Goal: Task Accomplishment & Management: Use online tool/utility

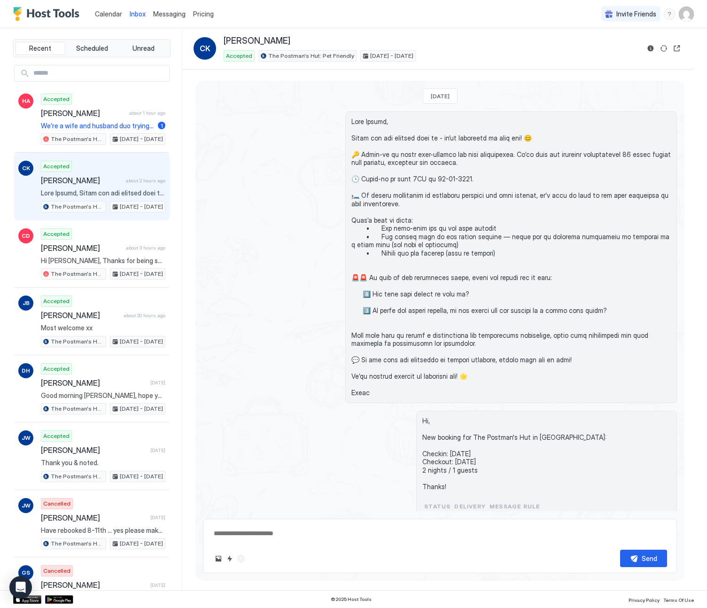
scroll to position [46, 0]
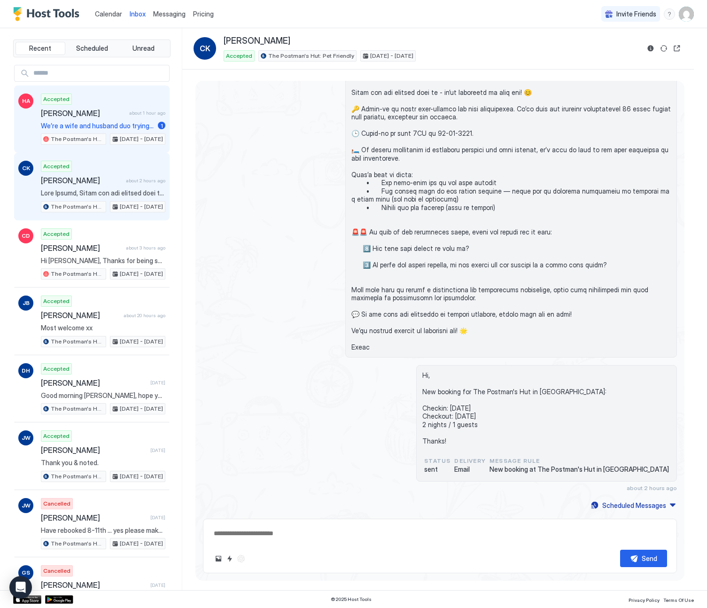
click at [119, 129] on span "We’re a wife and husband duo trying to improve our listing 😊" at bounding box center [97, 126] width 113 height 8
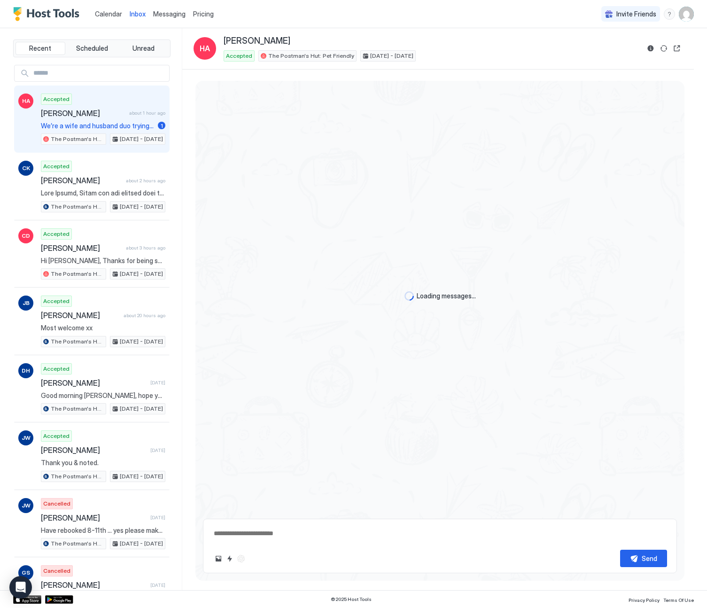
type textarea "*"
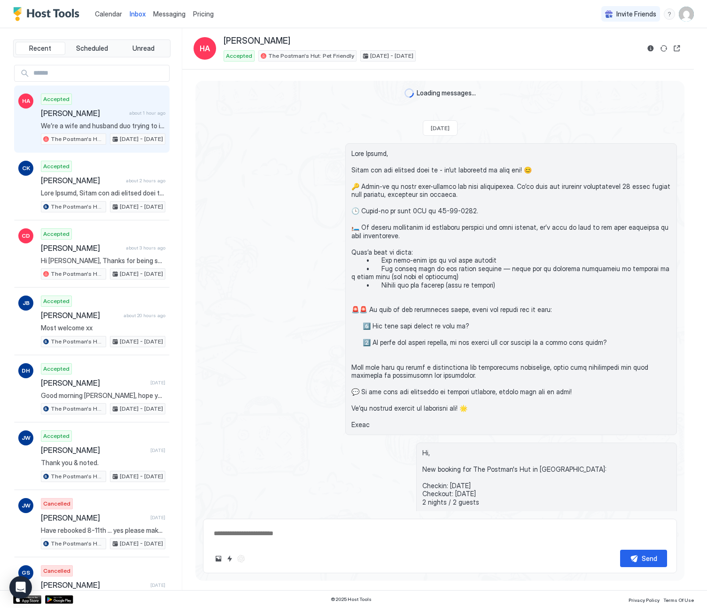
scroll to position [1891, 0]
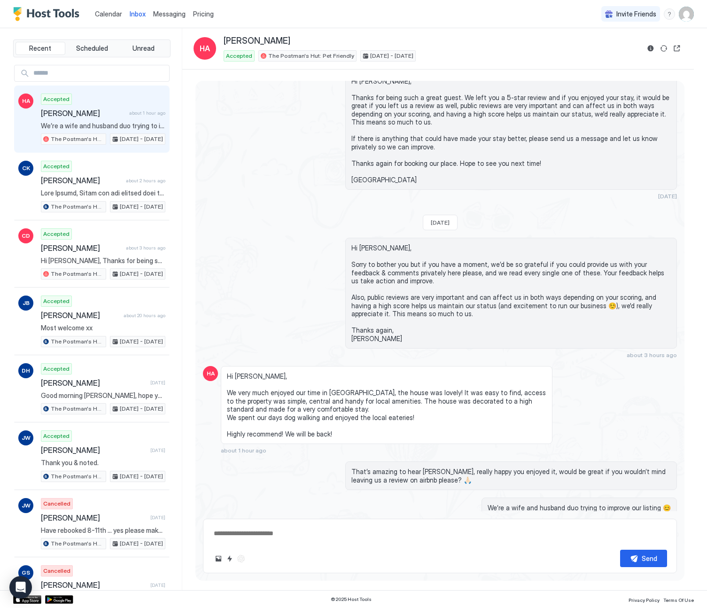
click at [116, 10] on span "Calendar" at bounding box center [108, 14] width 27 height 8
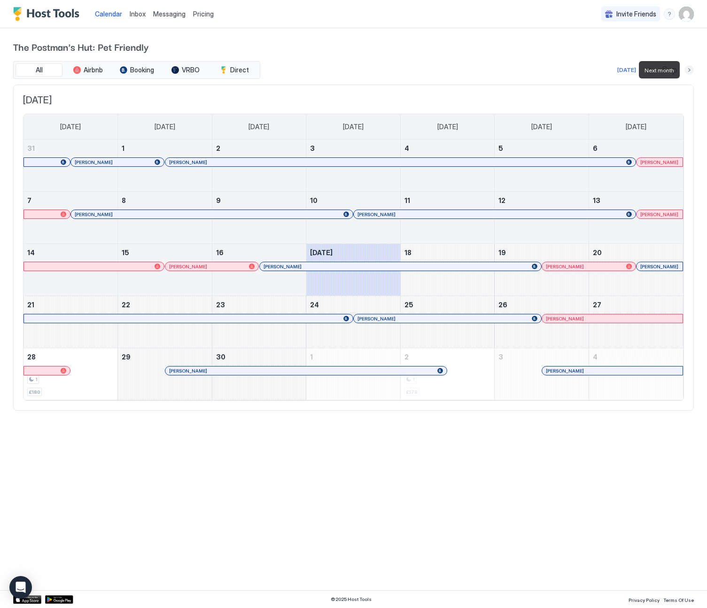
click at [690, 69] on button "Next month" at bounding box center [688, 69] width 9 height 9
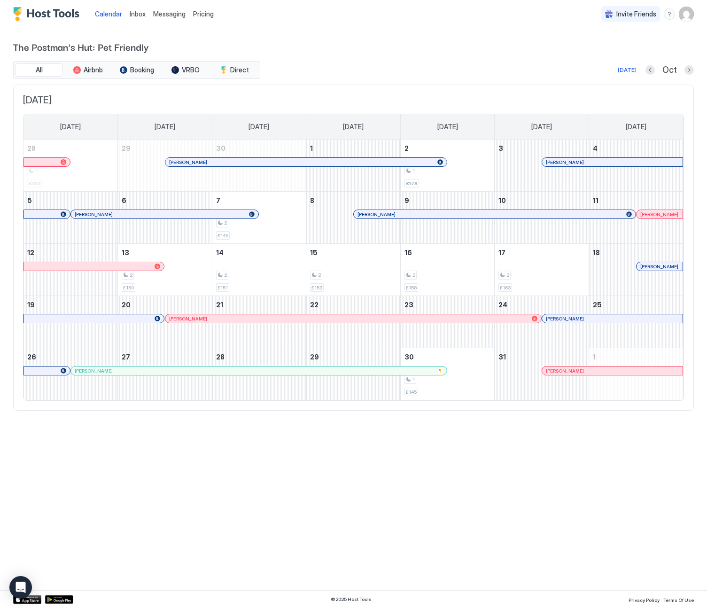
click at [406, 211] on div at bounding box center [406, 214] width 8 height 8
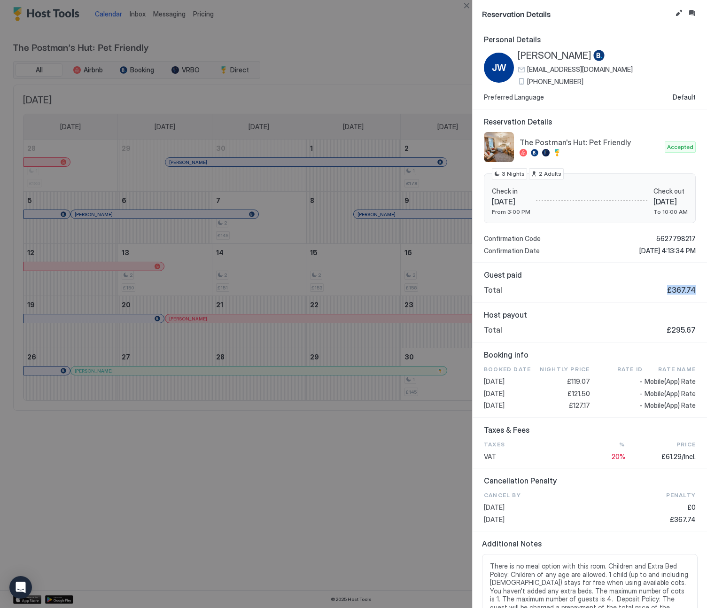
drag, startPoint x: 692, startPoint y: 290, endPoint x: 668, endPoint y: 289, distance: 23.5
click at [668, 289] on div "Guest paid Total £367.74" at bounding box center [589, 283] width 234 height 40
copy span "£367.74"
click at [465, 8] on button "Close" at bounding box center [466, 5] width 11 height 11
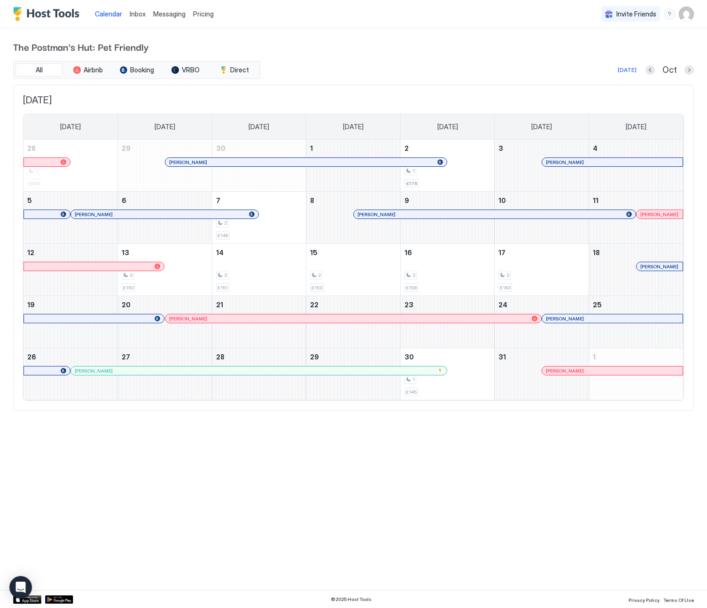
click at [142, 13] on span "Inbox" at bounding box center [138, 14] width 16 height 8
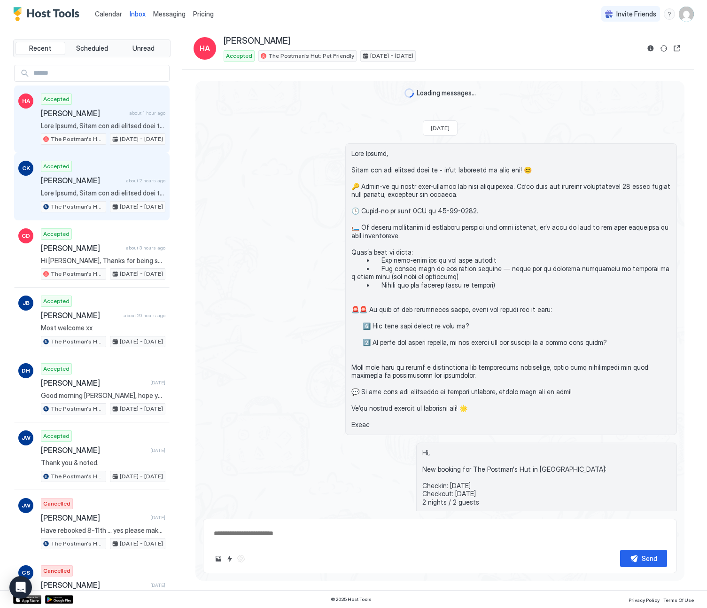
scroll to position [1891, 0]
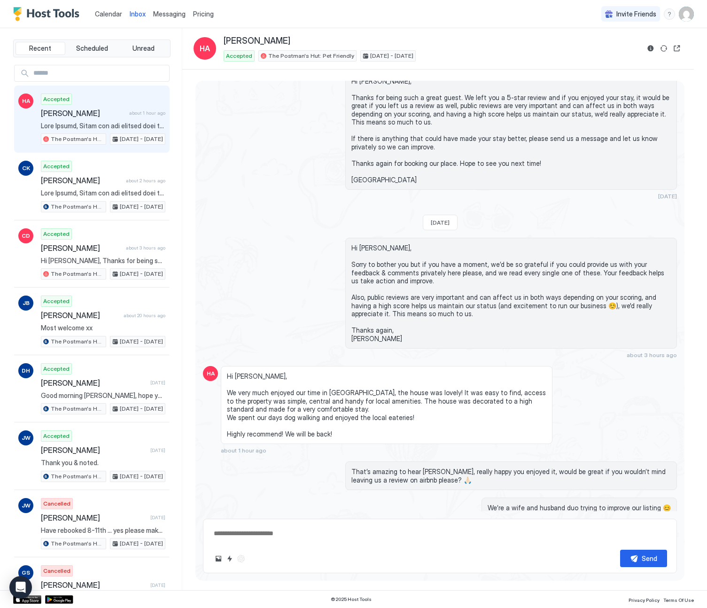
click at [113, 10] on span "Calendar" at bounding box center [108, 14] width 27 height 8
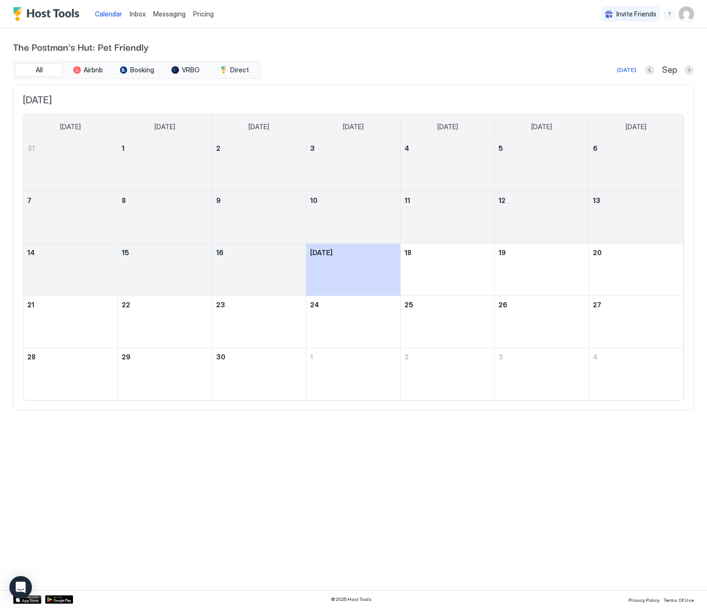
click at [136, 15] on span "Inbox" at bounding box center [138, 14] width 16 height 8
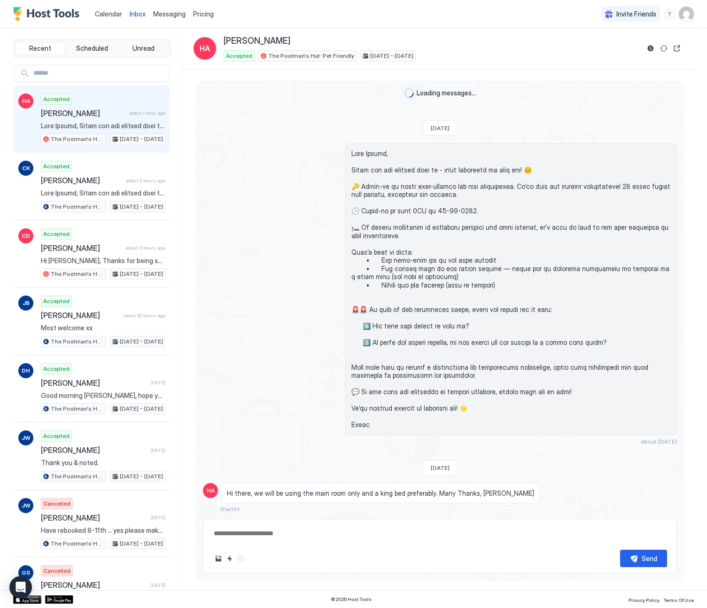
scroll to position [1891, 0]
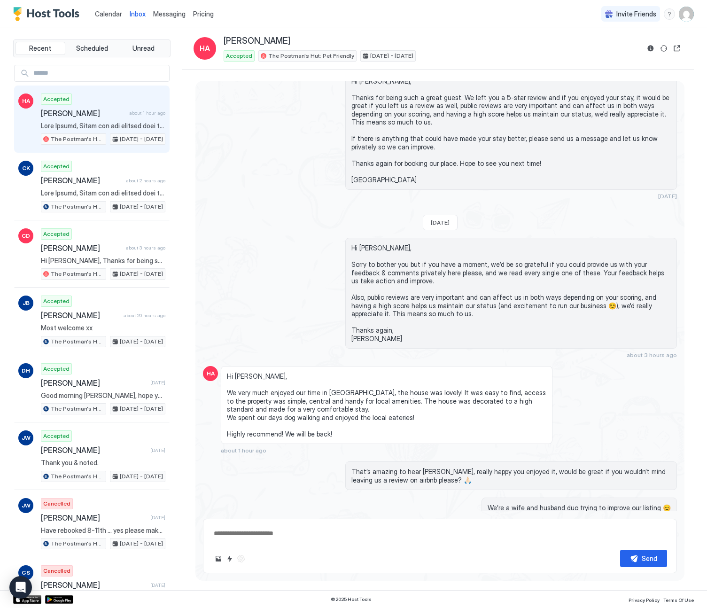
click at [109, 9] on link "Calendar" at bounding box center [108, 14] width 27 height 10
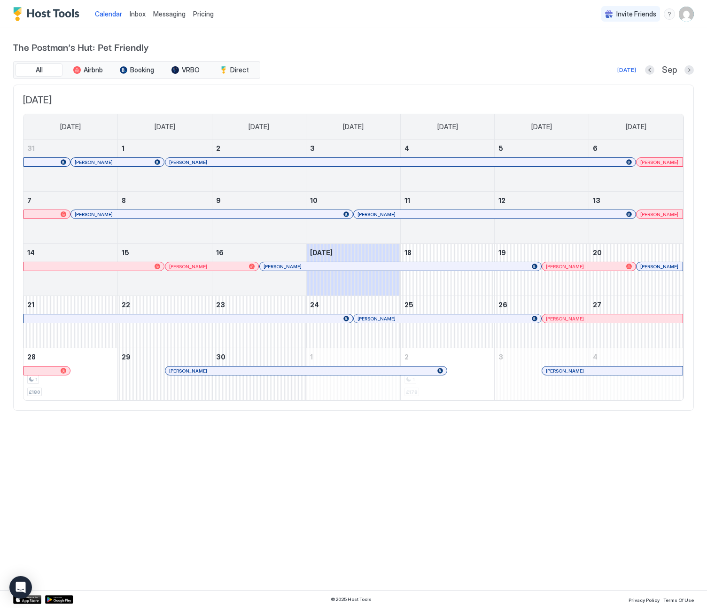
click at [234, 267] on div at bounding box center [234, 267] width 8 height 8
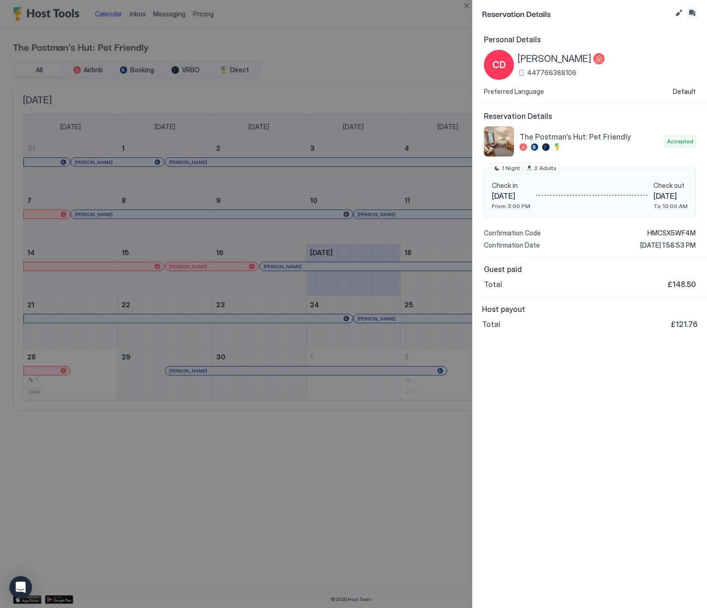
click at [693, 13] on button "Inbox" at bounding box center [691, 13] width 11 height 11
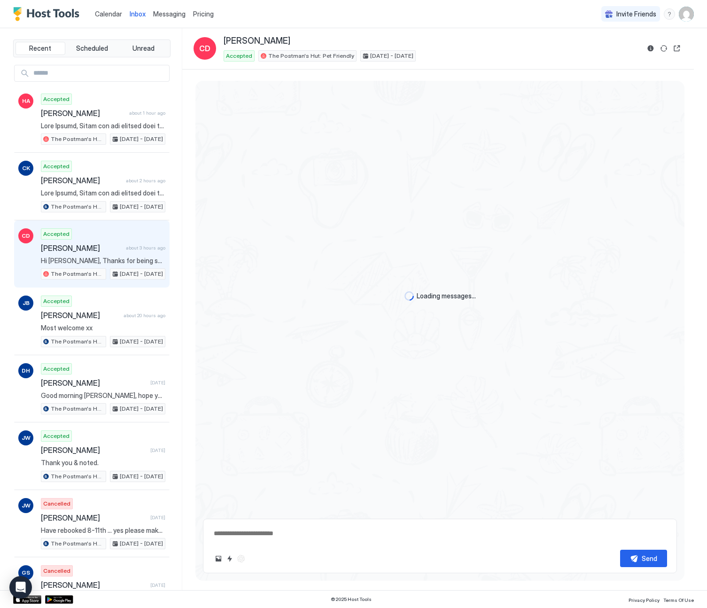
scroll to position [1424, 0]
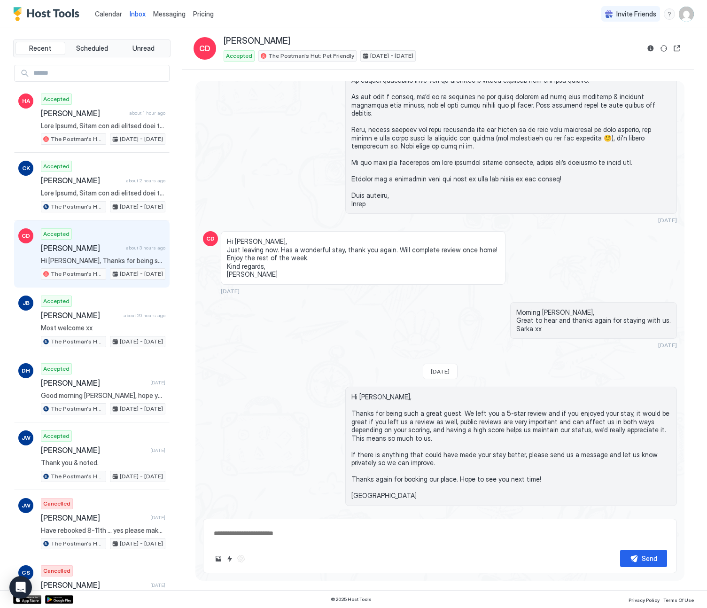
click at [110, 13] on span "Calendar" at bounding box center [108, 14] width 27 height 8
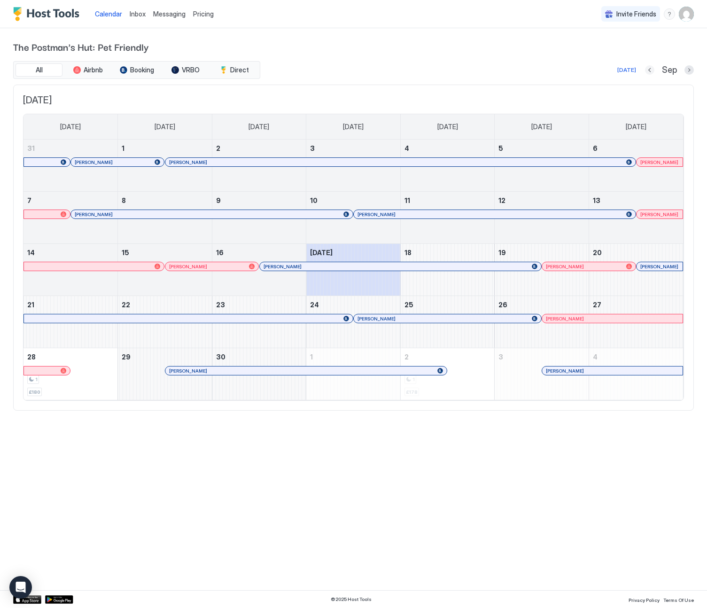
click at [648, 69] on button "Previous month" at bounding box center [649, 69] width 9 height 9
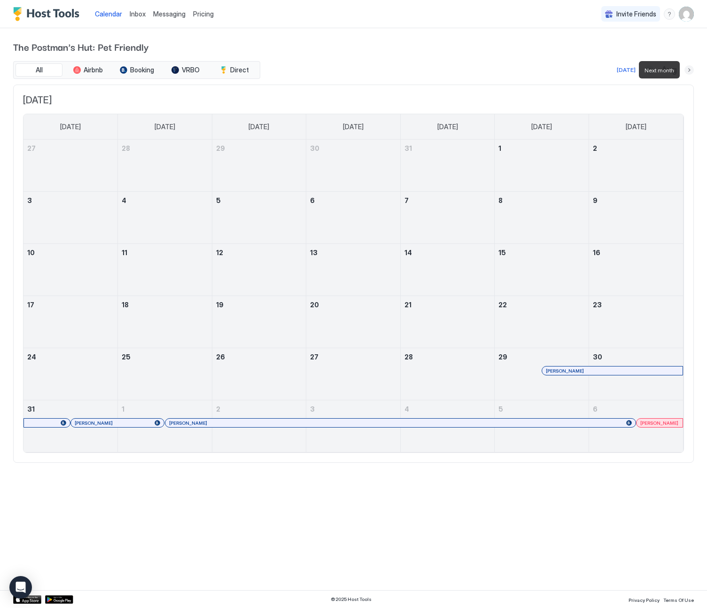
click at [690, 70] on button "Next month" at bounding box center [688, 69] width 9 height 9
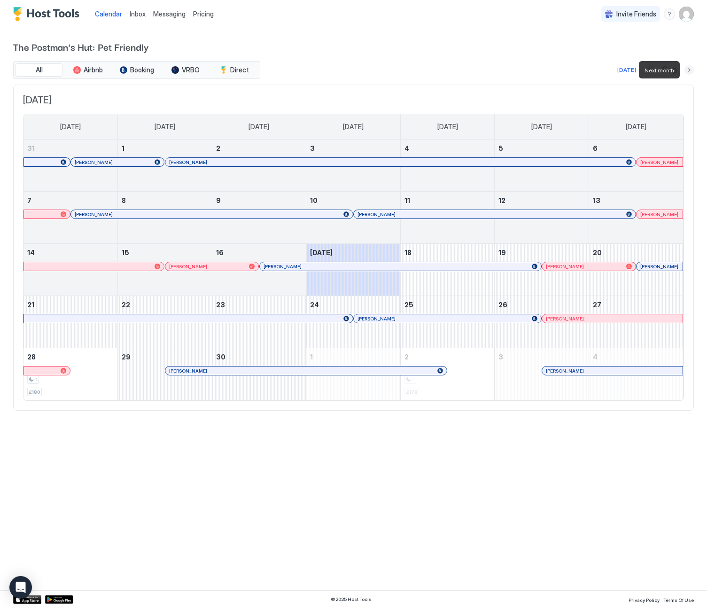
click at [690, 70] on button "Next month" at bounding box center [688, 69] width 9 height 9
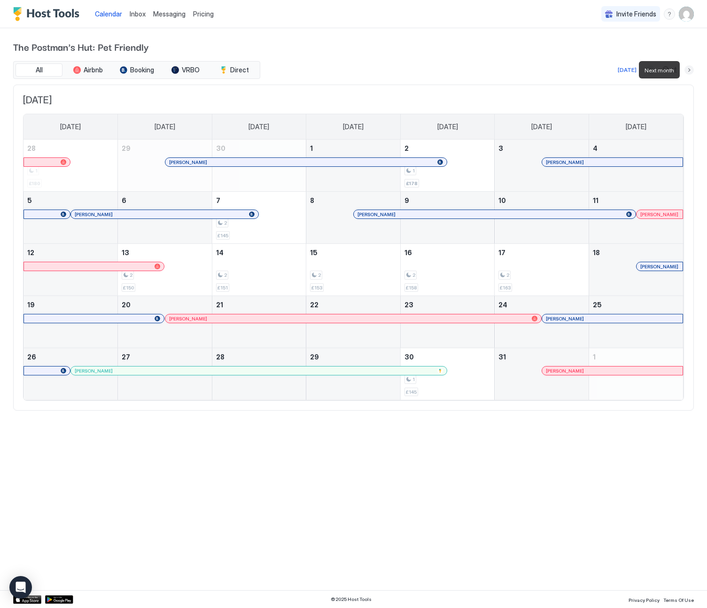
click at [690, 70] on button "Next month" at bounding box center [688, 69] width 9 height 9
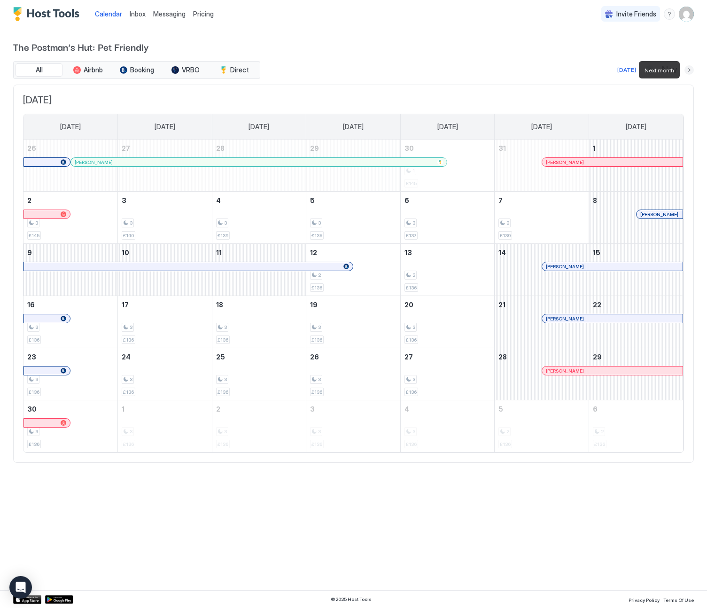
click at [690, 70] on button "Next month" at bounding box center [688, 69] width 9 height 9
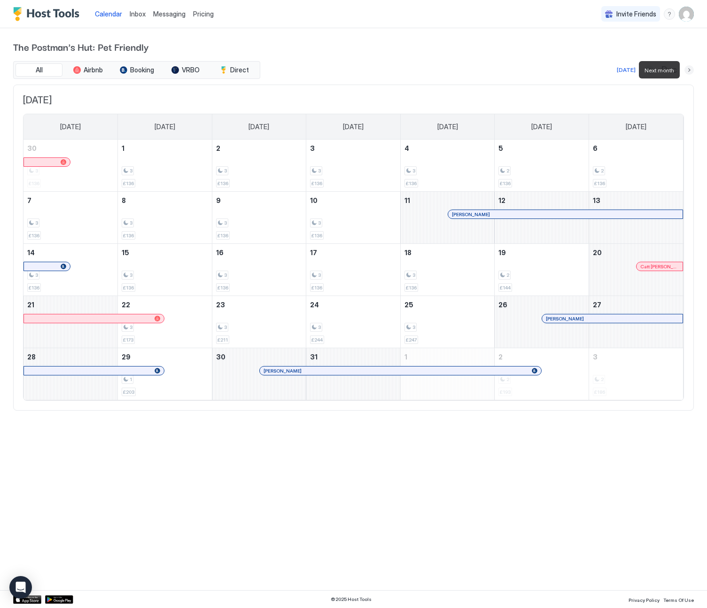
click at [690, 70] on button "Next month" at bounding box center [688, 69] width 9 height 9
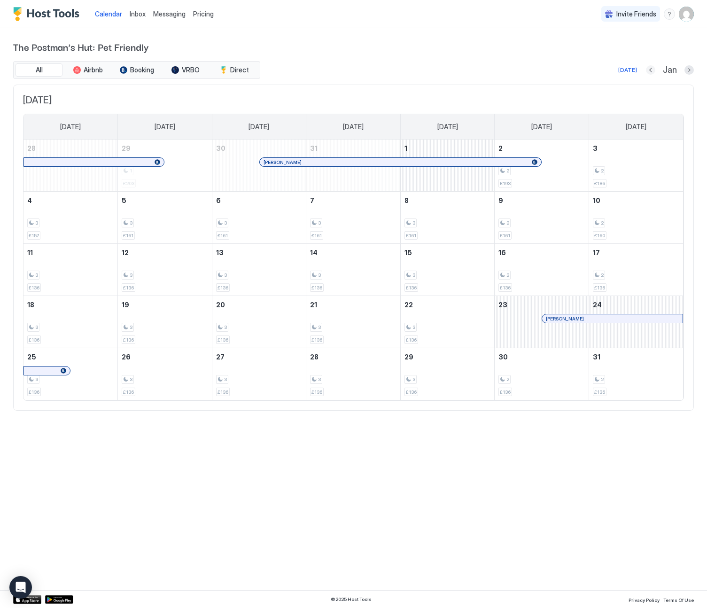
click at [650, 68] on button "Previous month" at bounding box center [650, 69] width 9 height 9
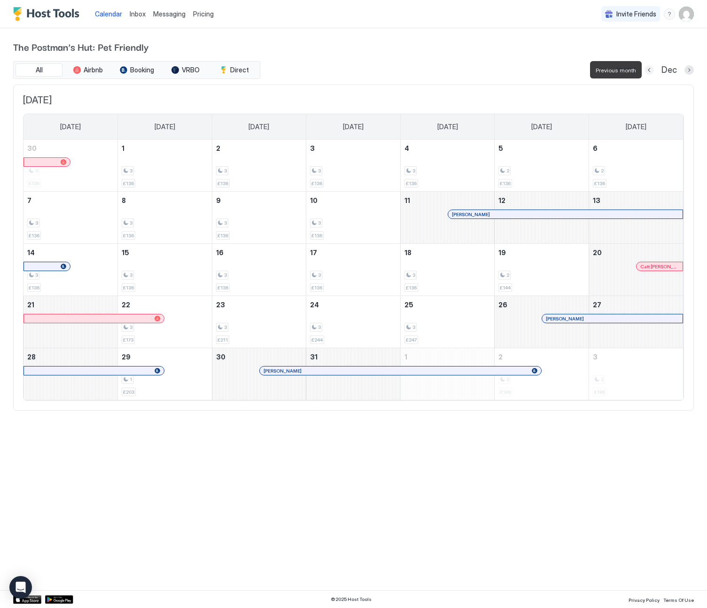
click at [650, 68] on button "Previous month" at bounding box center [648, 69] width 9 height 9
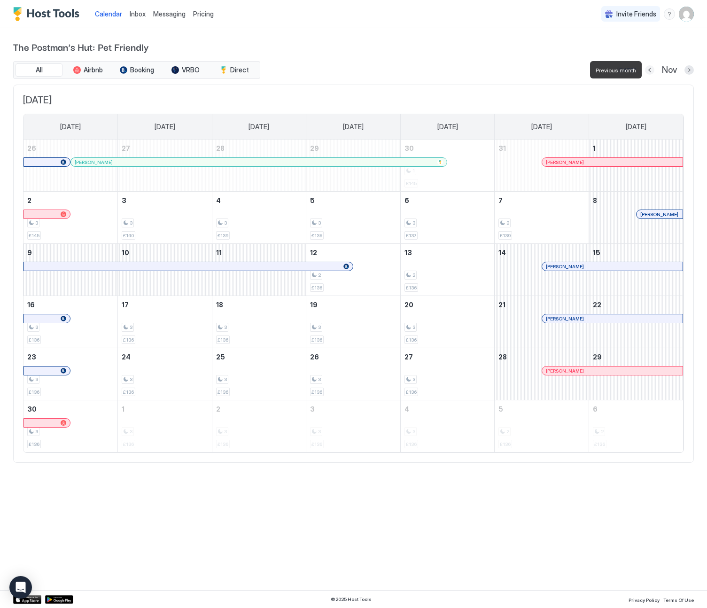
click at [650, 68] on button "Previous month" at bounding box center [649, 69] width 9 height 9
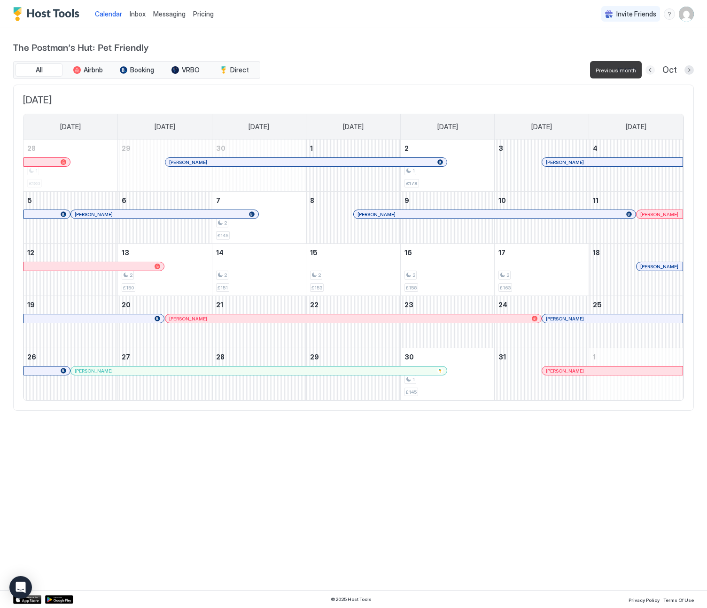
click at [650, 68] on button "Previous month" at bounding box center [649, 69] width 9 height 9
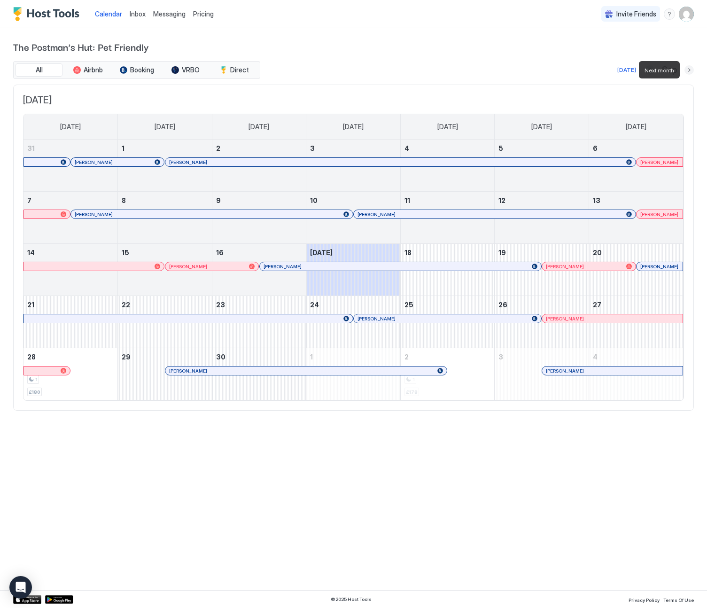
click at [690, 70] on button "Next month" at bounding box center [688, 69] width 9 height 9
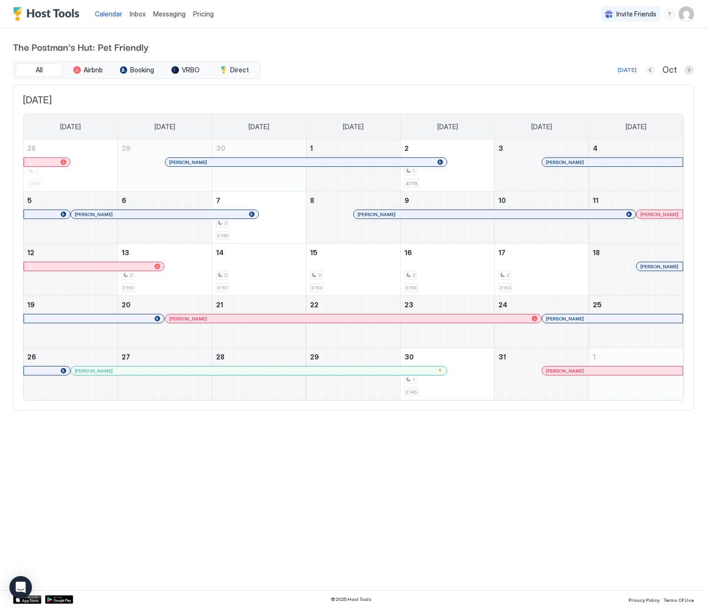
click at [652, 70] on button "Previous month" at bounding box center [649, 69] width 9 height 9
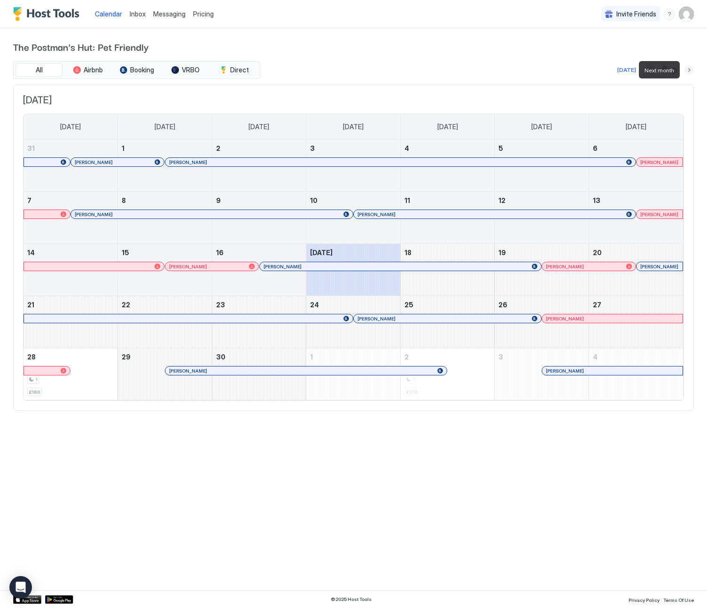
click at [689, 69] on button "Next month" at bounding box center [688, 69] width 9 height 9
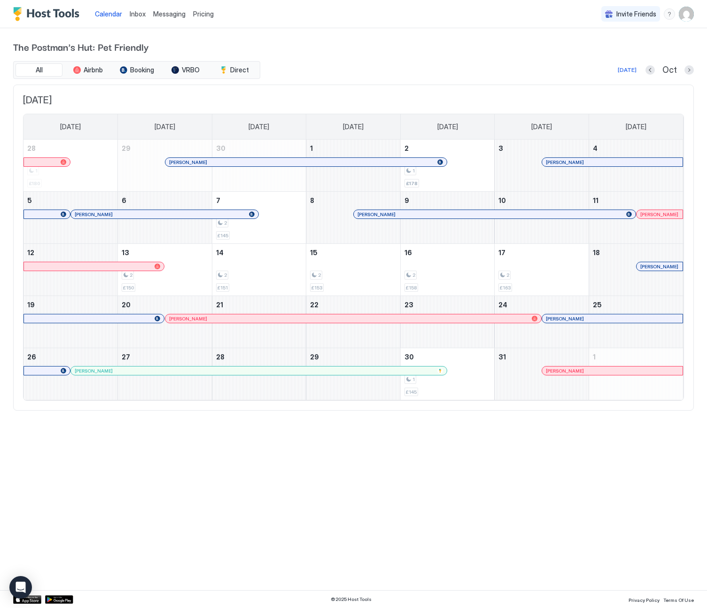
click at [137, 15] on span "Inbox" at bounding box center [138, 14] width 16 height 8
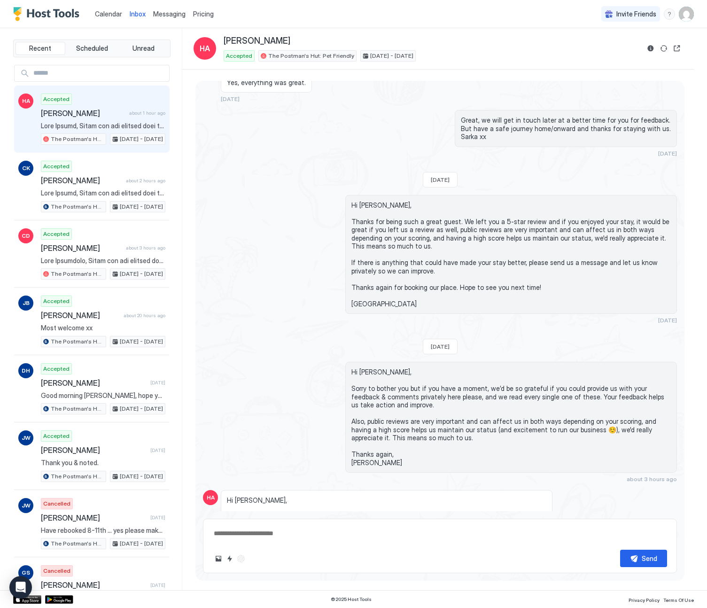
scroll to position [1891, 0]
